Goal: Task Accomplishment & Management: Manage account settings

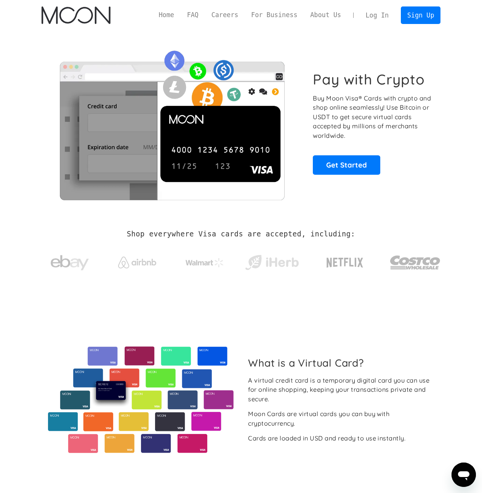
click at [378, 18] on link "Log In" at bounding box center [377, 15] width 36 height 17
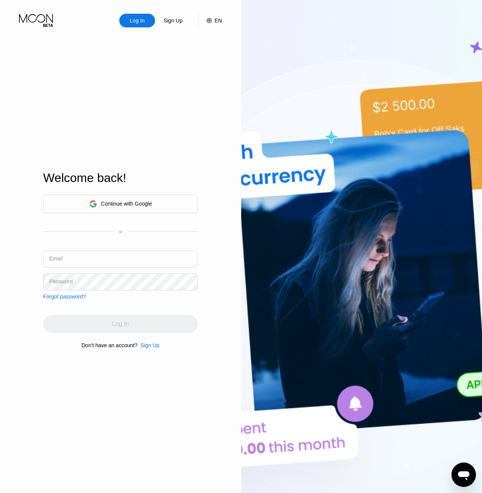
type input "[EMAIL_ADDRESS][DOMAIN_NAME]"
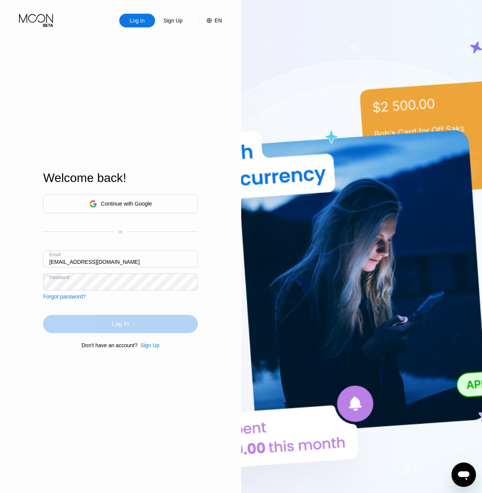
click at [119, 326] on div "Log In" at bounding box center [120, 324] width 17 height 8
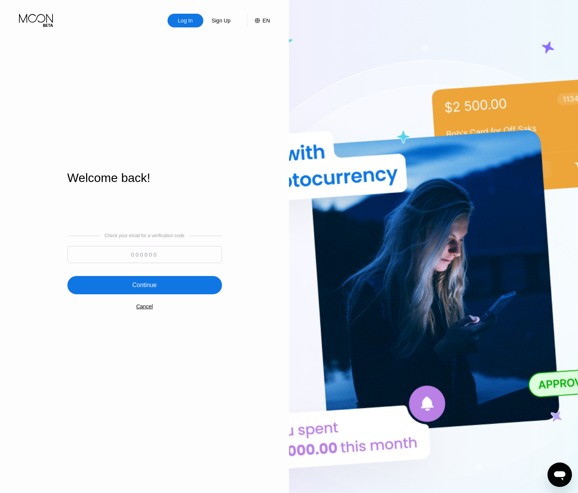
click at [178, 252] on input at bounding box center [144, 254] width 155 height 17
paste input "407409"
type input "407409"
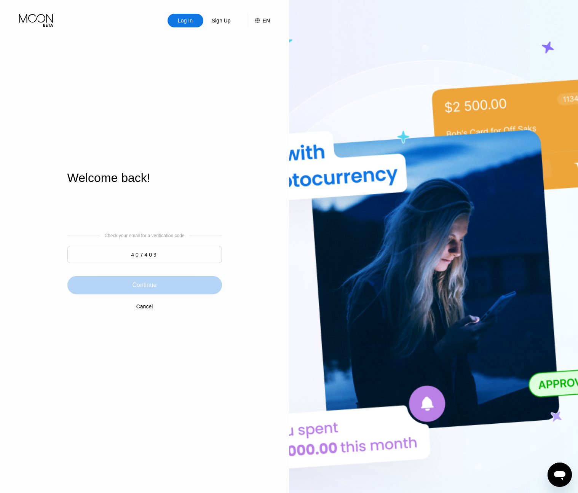
click at [155, 281] on div "Continue" at bounding box center [144, 285] width 155 height 18
